Goal: Transaction & Acquisition: Purchase product/service

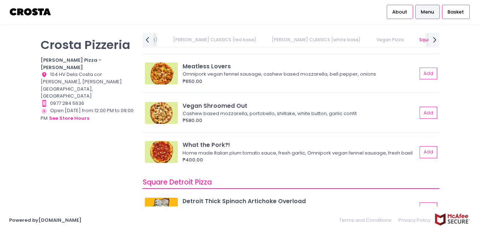
scroll to position [658, 0]
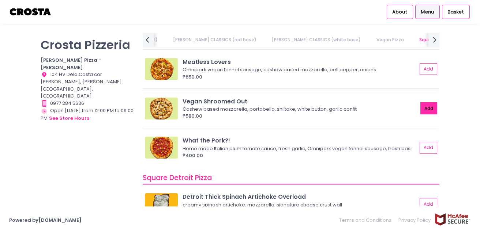
click at [421, 108] on button "Add" at bounding box center [428, 108] width 17 height 12
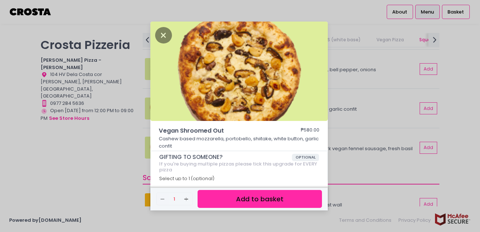
click at [287, 197] on button "Add to basket" at bounding box center [259, 199] width 124 height 18
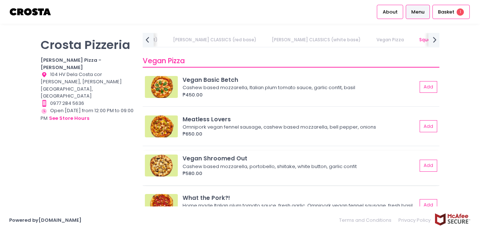
scroll to position [585, 0]
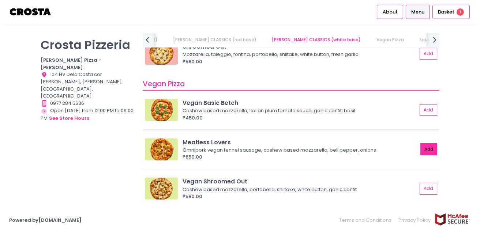
click at [421, 143] on button "Add" at bounding box center [428, 149] width 17 height 12
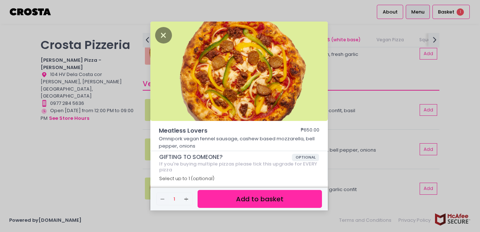
click at [268, 201] on button "Add to basket" at bounding box center [259, 199] width 124 height 18
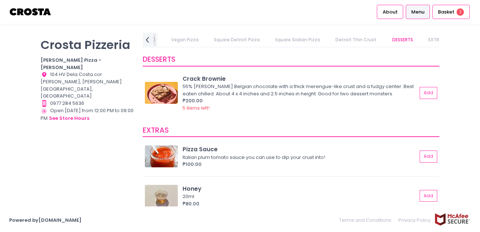
scroll to position [1352, 0]
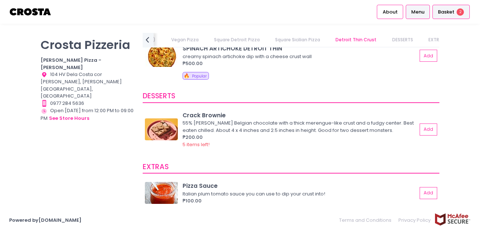
click at [442, 12] on span "Basket" at bounding box center [445, 11] width 16 height 7
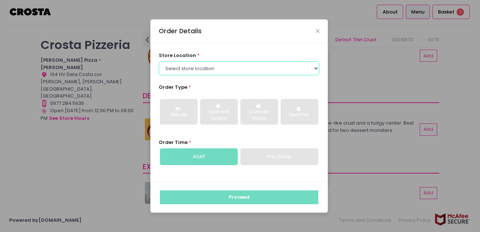
click at [206, 67] on select "Select store location [PERSON_NAME] Pizza - [PERSON_NAME] Pizza - [GEOGRAPHIC_D…" at bounding box center [239, 68] width 161 height 14
select select "5fabb2e53664a8677beaeb89"
click at [159, 61] on select "Select store location [PERSON_NAME] Pizza - [PERSON_NAME] Pizza - [GEOGRAPHIC_D…" at bounding box center [239, 68] width 161 height 14
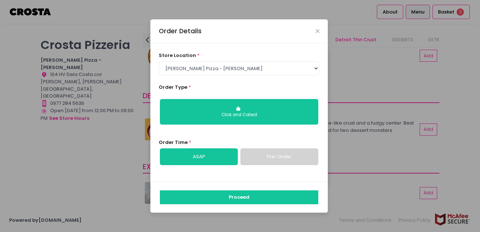
click at [284, 158] on link "Pre-Order" at bounding box center [279, 156] width 78 height 17
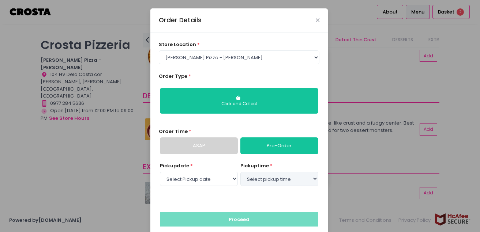
select select "[DATE]"
click at [262, 179] on select "Select pickup time 03:00 PM - 03:30 PM 03:30 PM - 04:00 PM 04:00 PM - 04:30 PM …" at bounding box center [279, 179] width 78 height 14
select select "17:30"
click at [240, 172] on select "Select pickup time 03:00 PM - 03:30 PM 03:30 PM - 04:00 PM 04:00 PM - 04:30 PM …" at bounding box center [279, 179] width 78 height 14
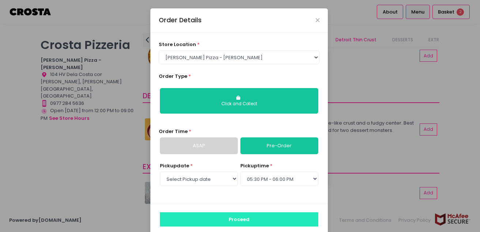
click at [253, 219] on button "Proceed" at bounding box center [239, 219] width 158 height 14
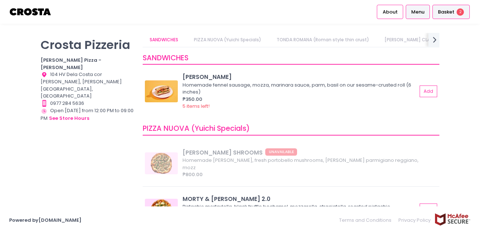
click at [451, 8] on span "Basket" at bounding box center [445, 11] width 16 height 7
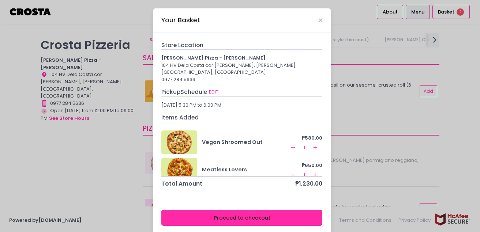
click at [211, 88] on button "EDIT" at bounding box center [213, 92] width 10 height 8
select select "5fabb2e53664a8677beaeb89"
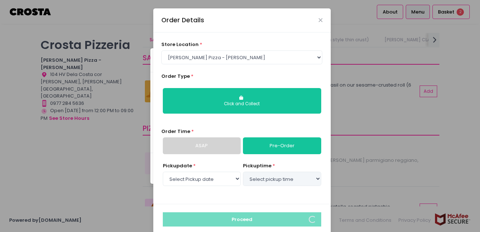
select select "[DATE]"
select select "17:30"
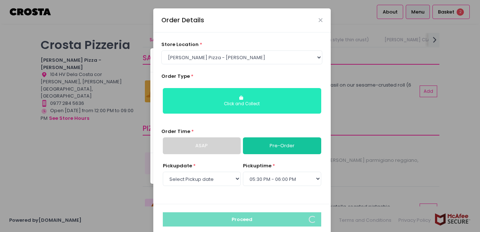
click at [227, 104] on div "Click and Collect" at bounding box center [242, 104] width 148 height 7
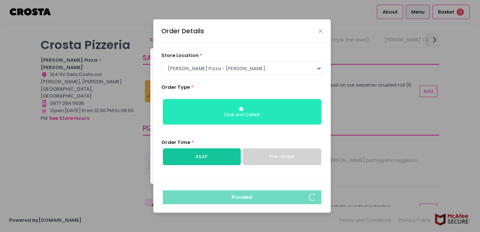
click at [250, 113] on div "Click and Collect" at bounding box center [242, 115] width 148 height 7
click at [237, 114] on div "Click and Collect" at bounding box center [242, 115] width 148 height 7
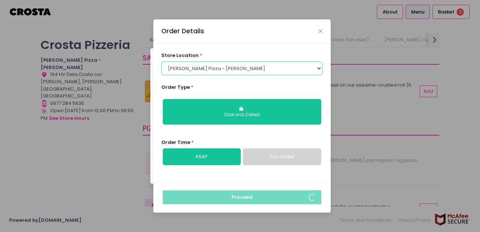
click at [291, 69] on select "Select store location [PERSON_NAME] Pizza - [PERSON_NAME] Pizza - [GEOGRAPHIC_D…" at bounding box center [241, 68] width 161 height 14
click at [161, 61] on select "Select store location [PERSON_NAME] Pizza - [PERSON_NAME] Pizza - [GEOGRAPHIC_D…" at bounding box center [241, 68] width 161 height 14
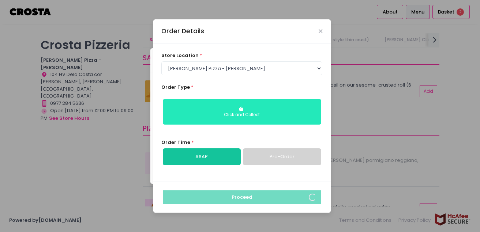
click at [290, 113] on div "Click and Collect" at bounding box center [242, 115] width 148 height 7
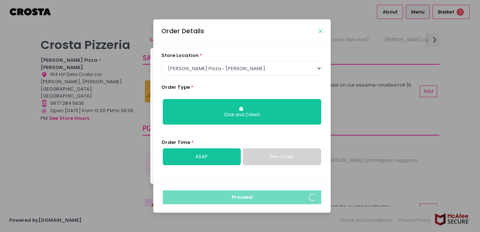
click at [320, 32] on icon "Close" at bounding box center [320, 31] width 4 height 5
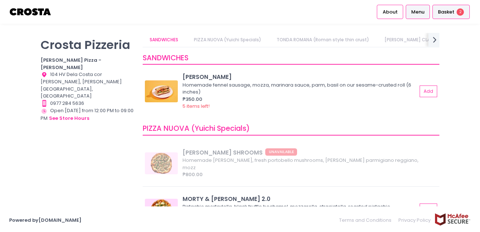
click at [465, 11] on div "Basket 2" at bounding box center [450, 12] width 37 height 14
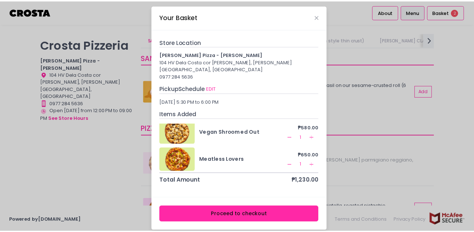
scroll to position [9, 0]
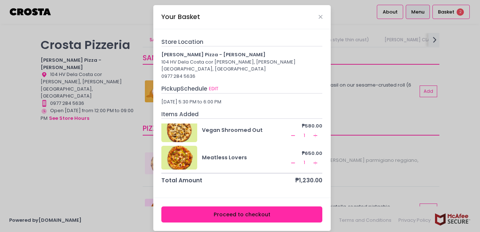
click at [256, 208] on button "Proceed to checkout" at bounding box center [241, 214] width 161 height 16
